Goal: Information Seeking & Learning: Understand process/instructions

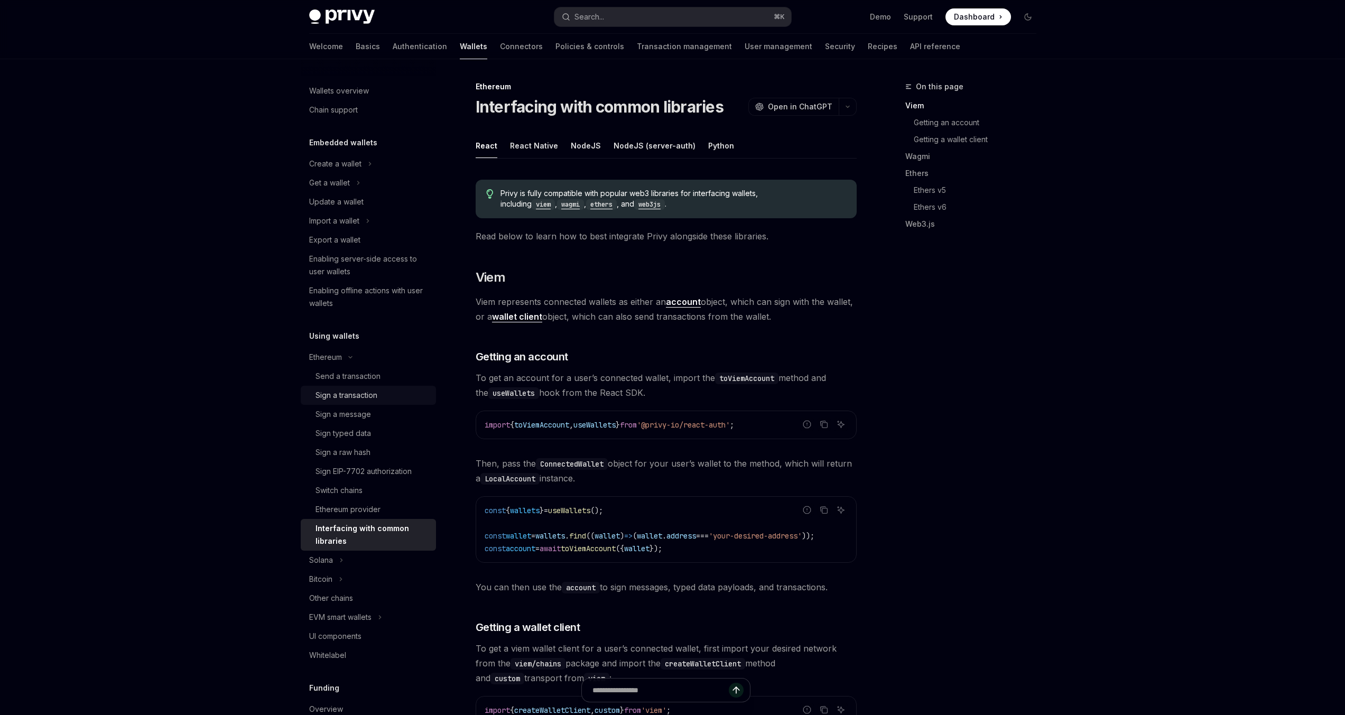
click at [369, 401] on div "Sign a transaction" at bounding box center [347, 395] width 62 height 13
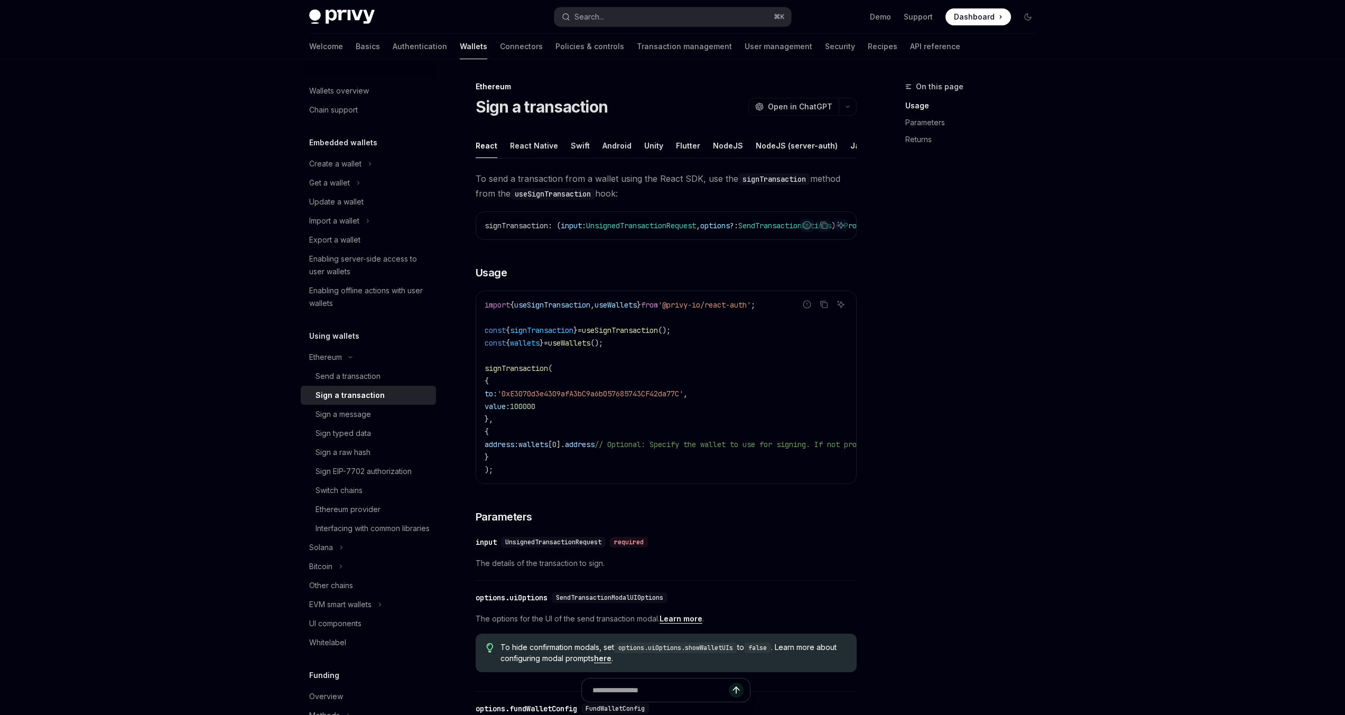
type textarea "*"
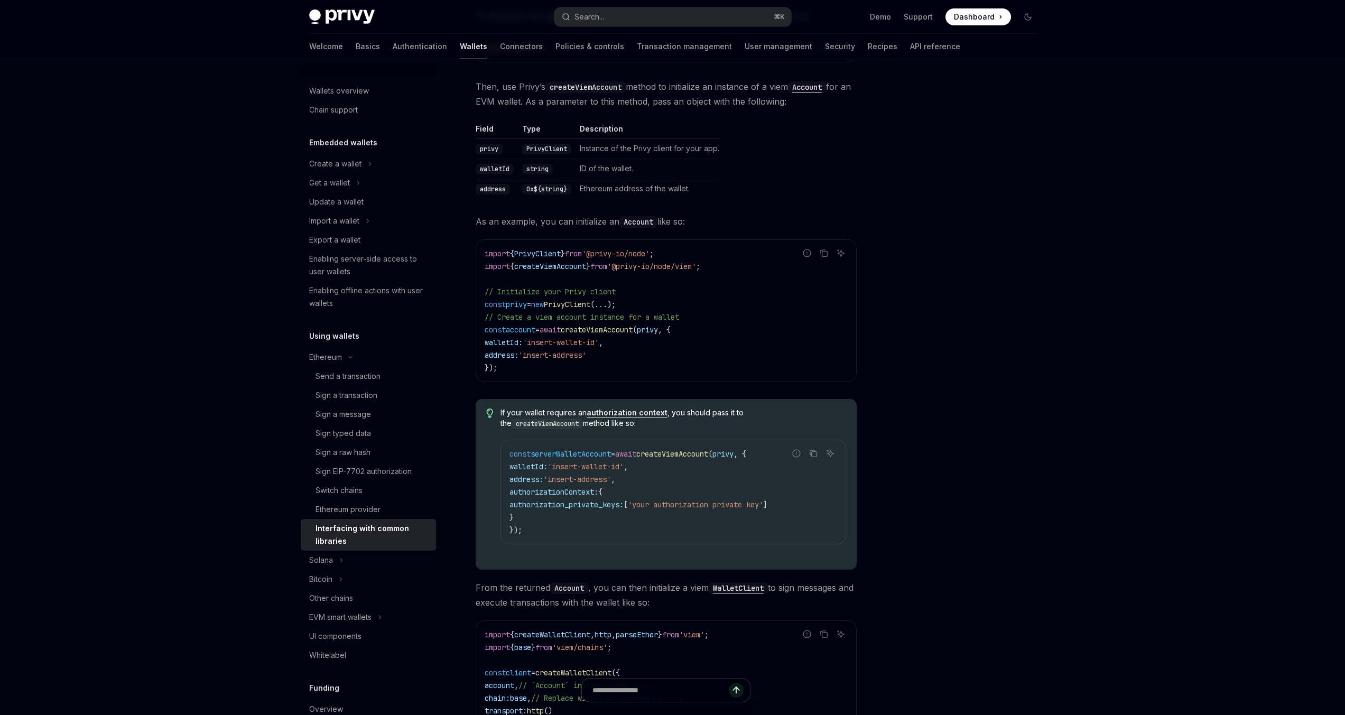
click at [927, 433] on div at bounding box center [964, 397] width 161 height 635
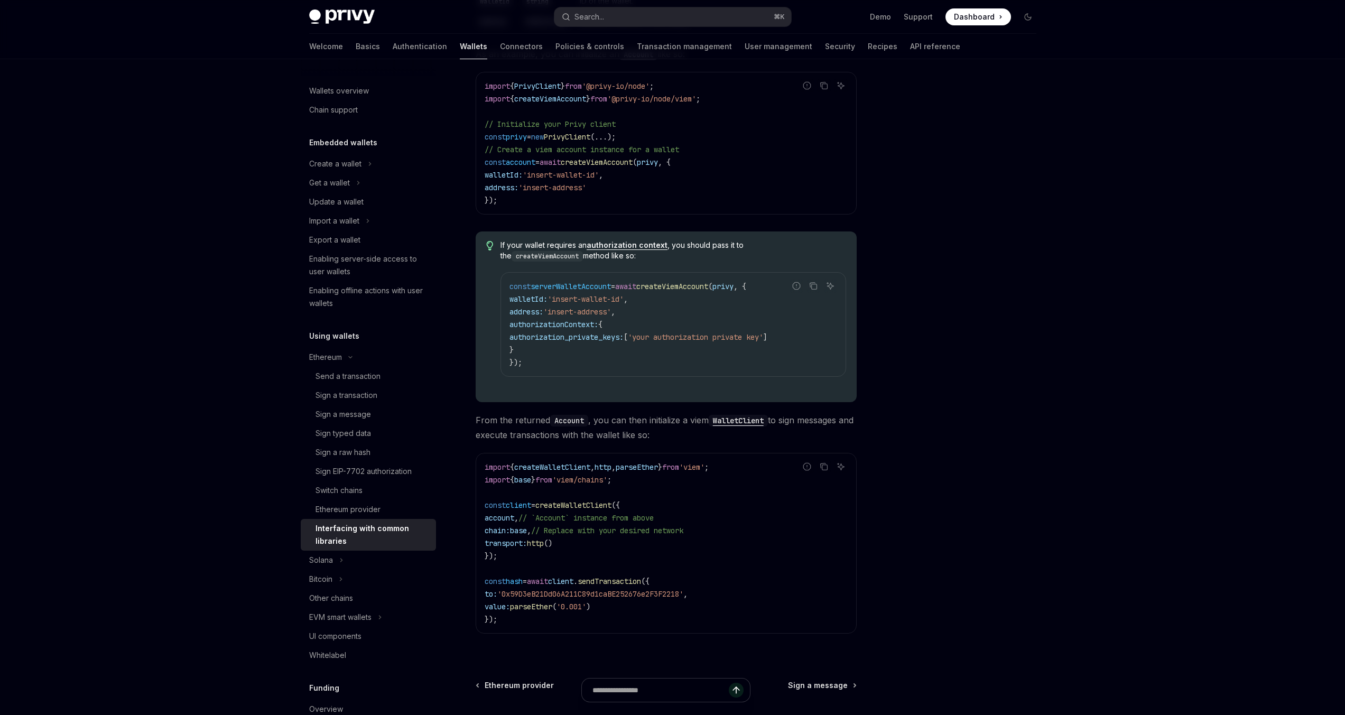
scroll to position [417, 0]
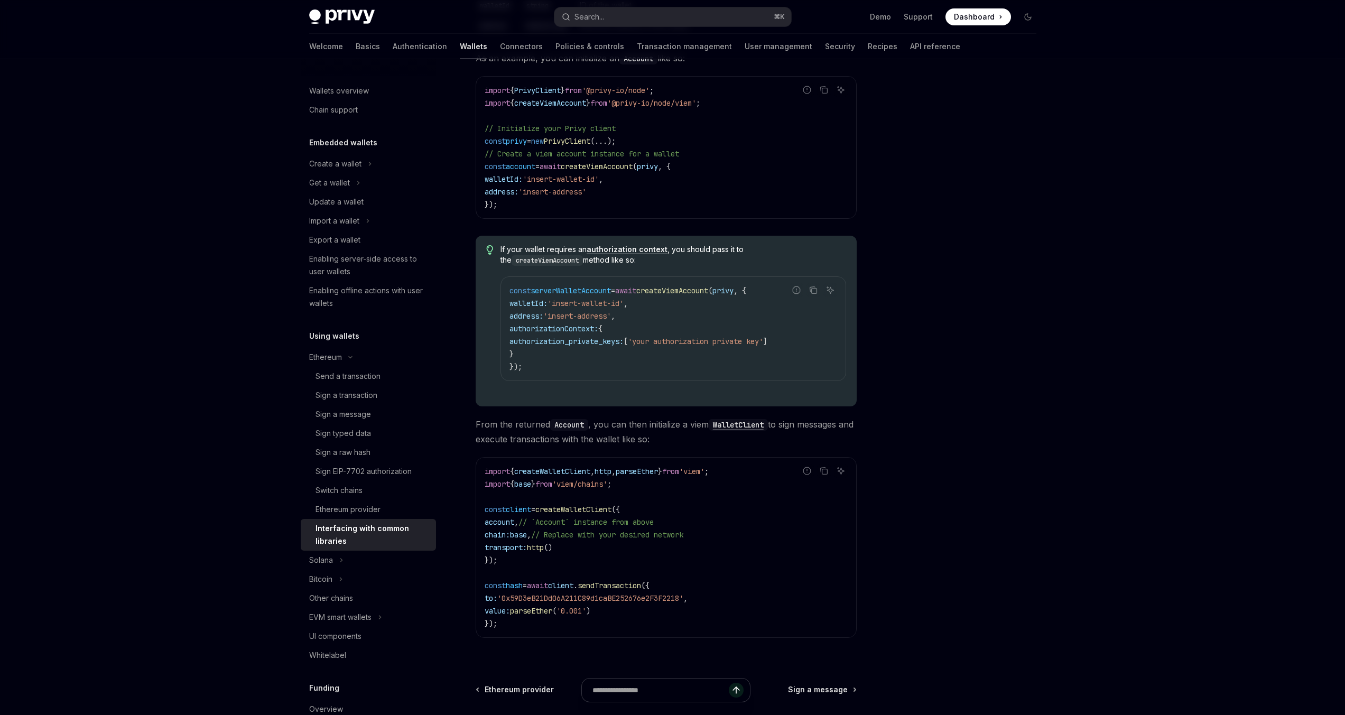
click at [224, 619] on div "Privy Docs home page Search... ⌘ K Demo Support Dashboard Dashboard Search... N…" at bounding box center [672, 204] width 1345 height 1243
